Goal: Task Accomplishment & Management: Manage account settings

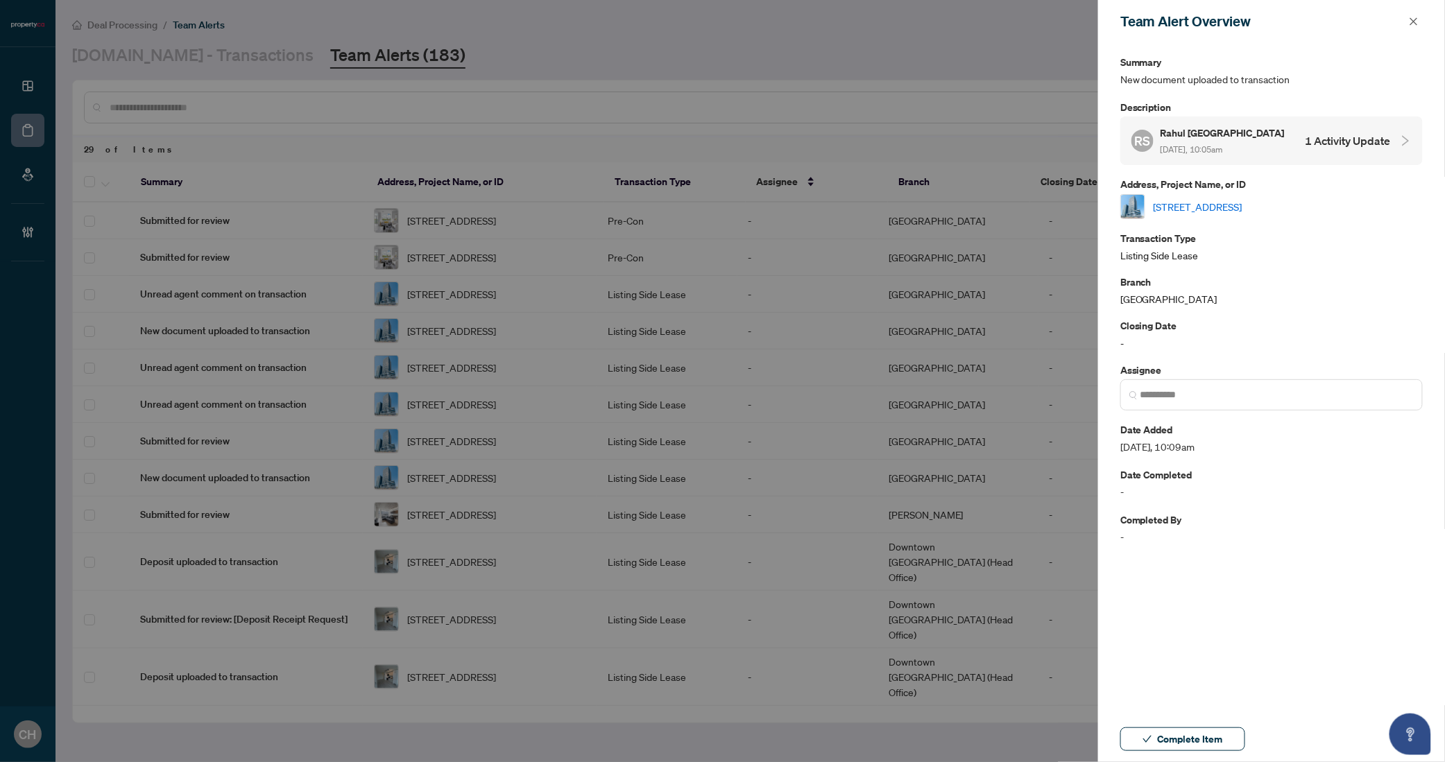
scroll to position [68, 0]
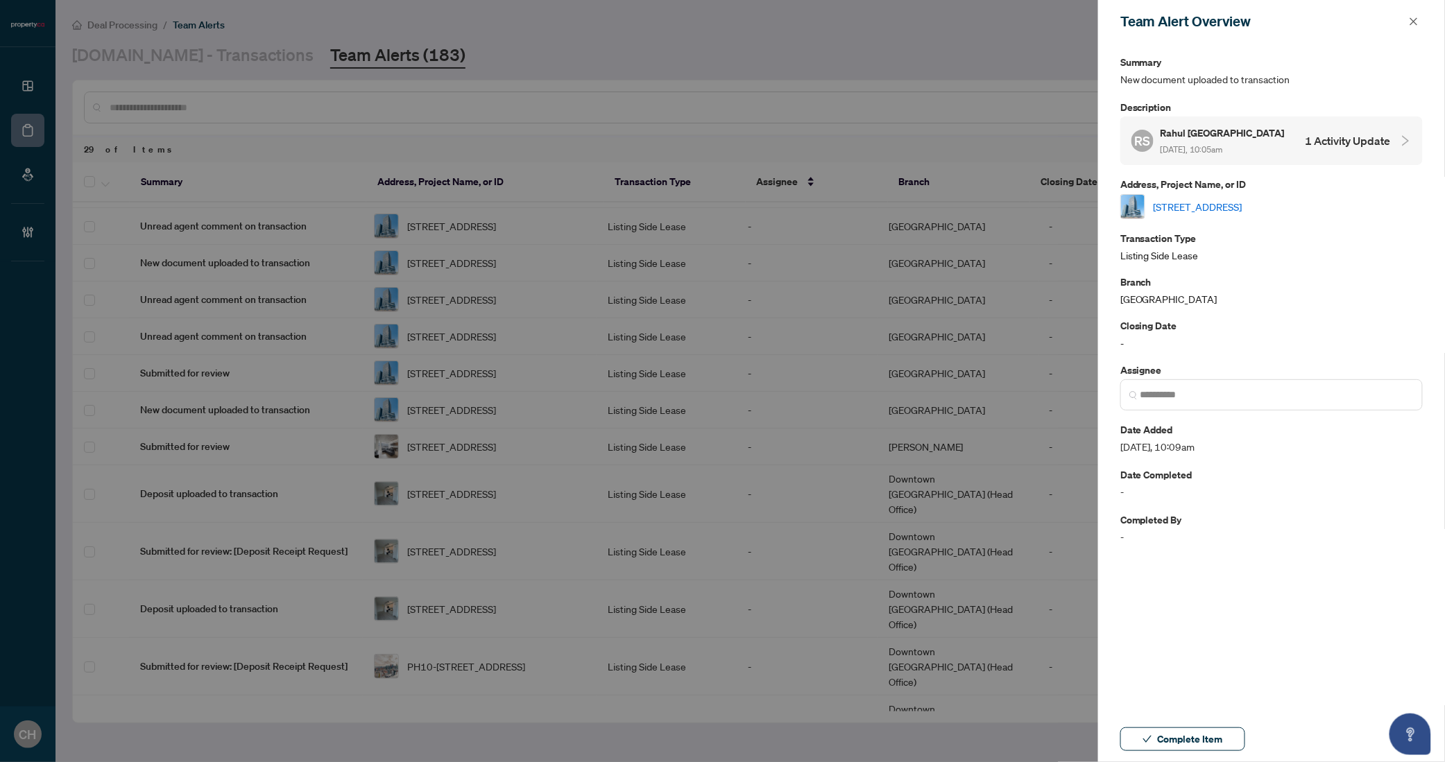
click at [628, 259] on div at bounding box center [722, 381] width 1445 height 762
click at [48, 142] on div at bounding box center [722, 381] width 1445 height 762
click at [1410, 19] on icon "close" at bounding box center [1414, 22] width 10 height 10
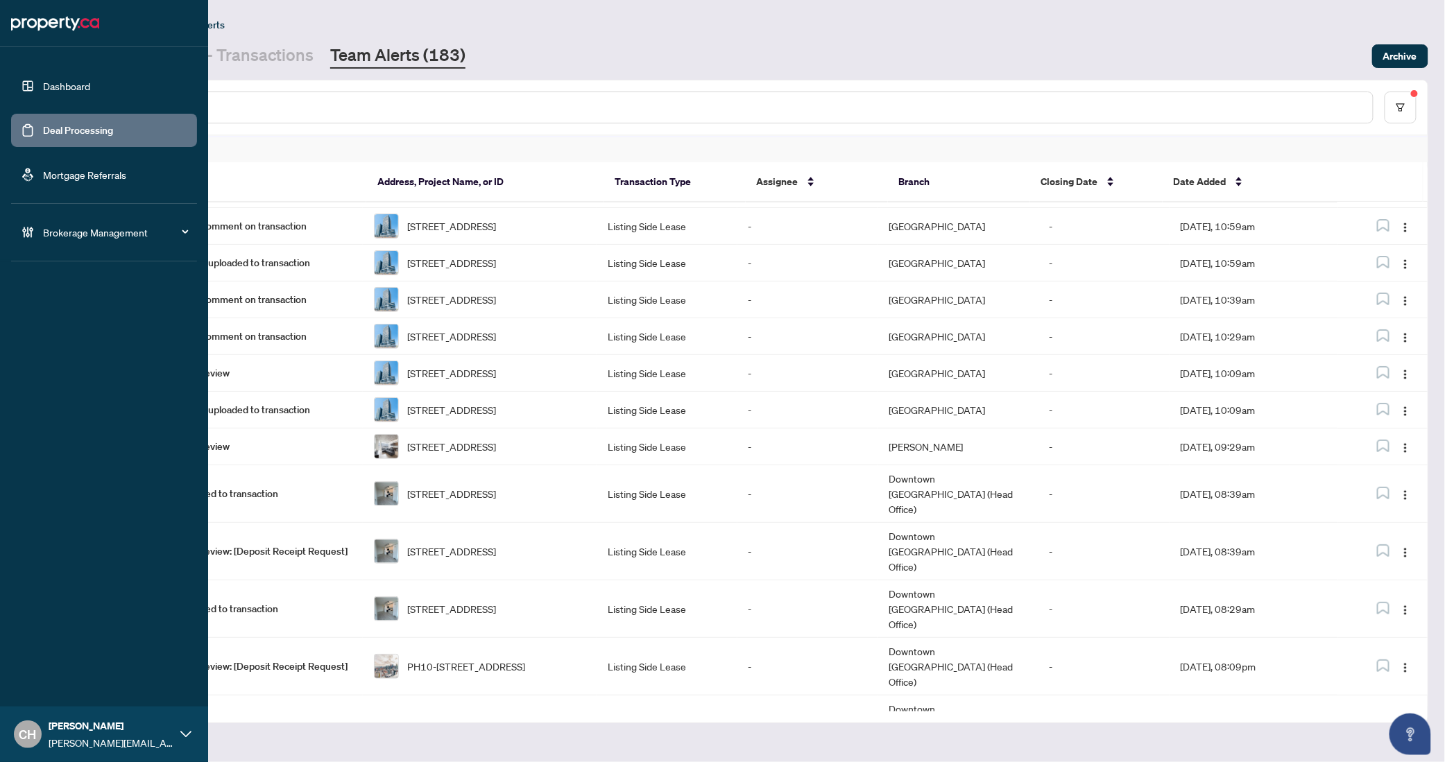
click at [43, 130] on link "Deal Processing" at bounding box center [78, 130] width 70 height 12
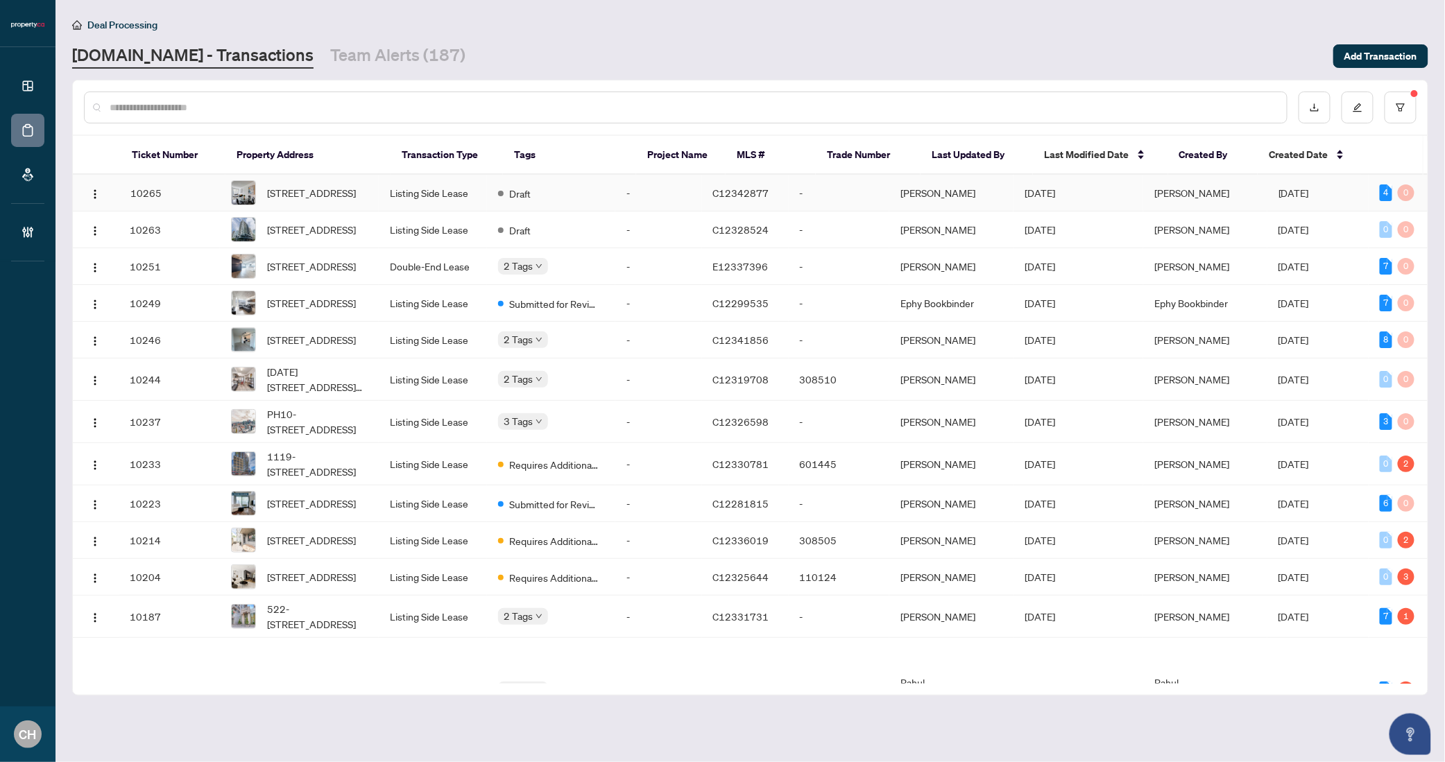
click at [756, 199] on span "C12342877" at bounding box center [741, 193] width 56 height 12
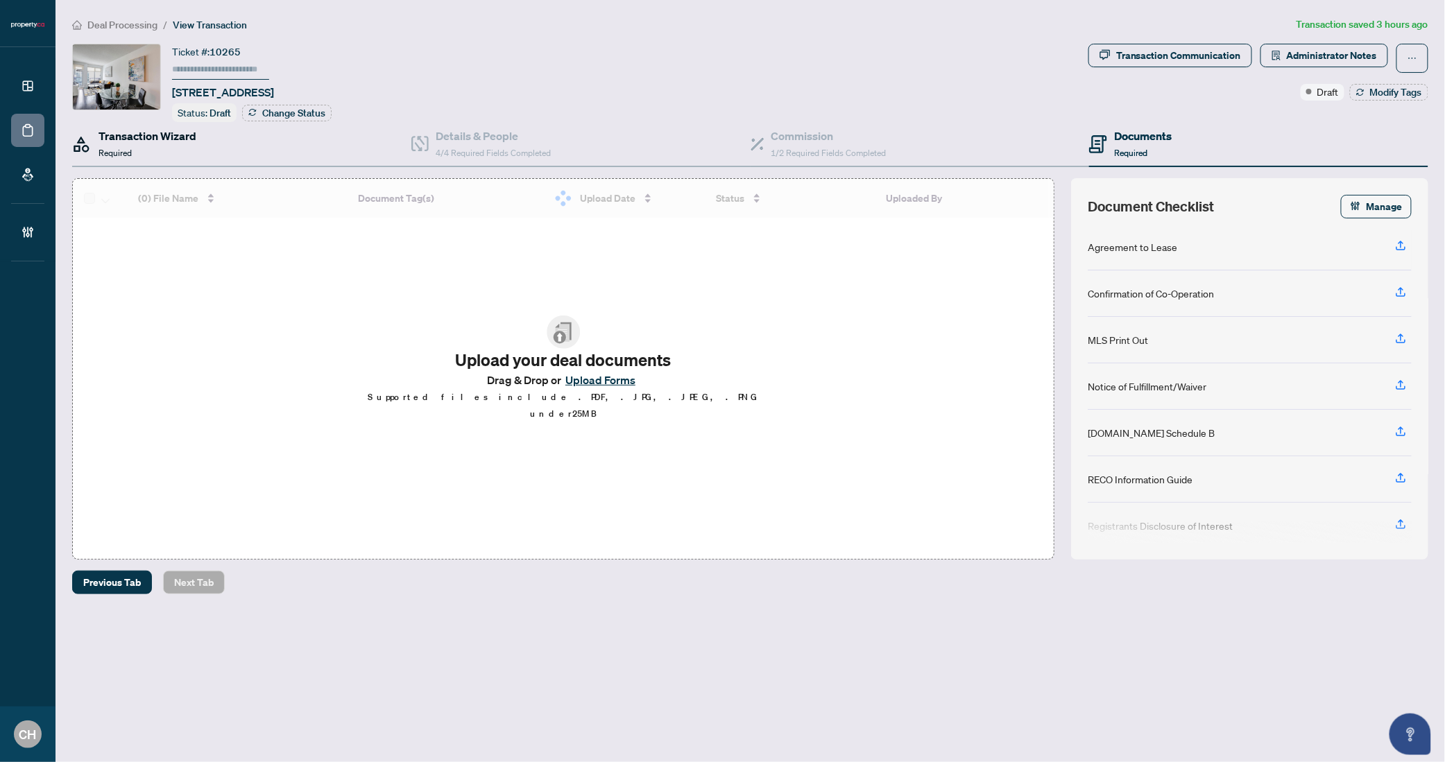
click at [162, 156] on div "Transaction Wizard Required" at bounding box center [148, 144] width 98 height 33
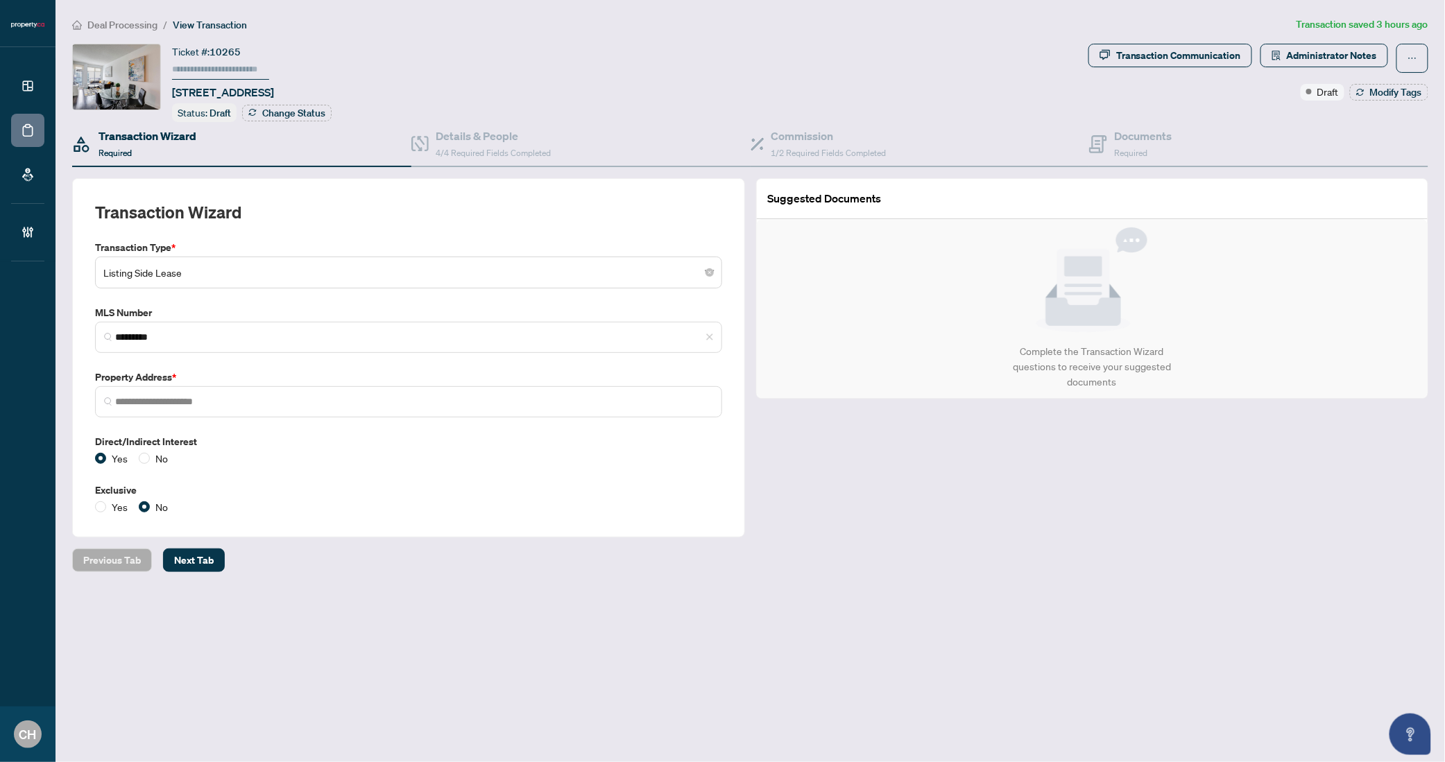
type input "**********"
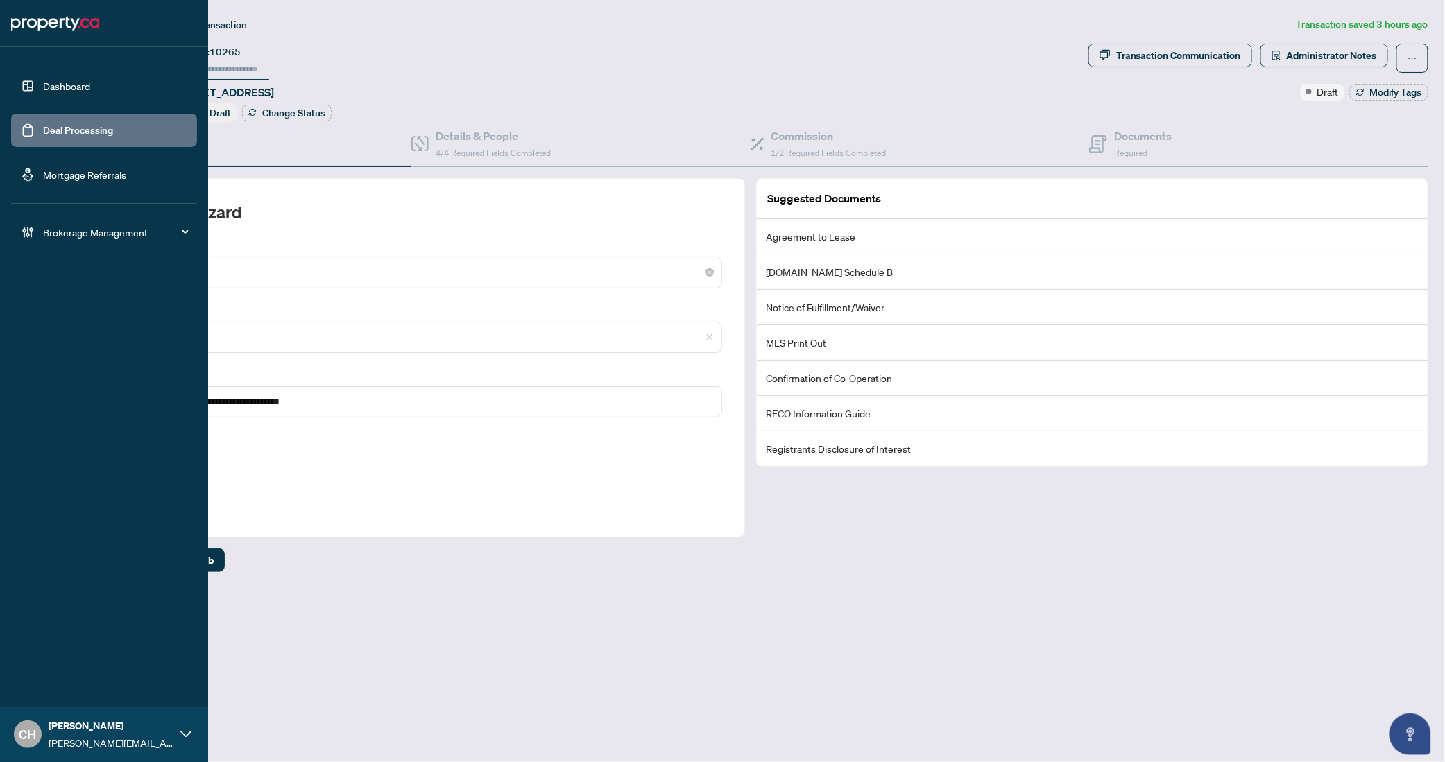
click at [43, 130] on link "Deal Processing" at bounding box center [78, 130] width 70 height 12
